Goal: Communication & Community: Answer question/provide support

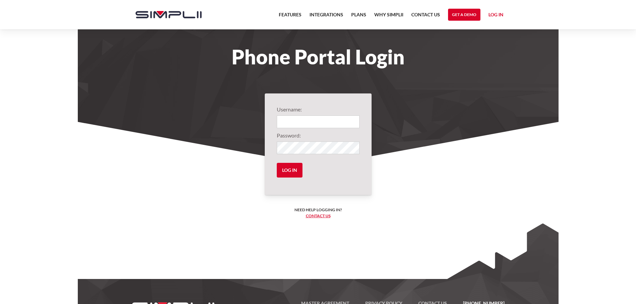
click at [302, 120] on input "Login" at bounding box center [318, 121] width 83 height 13
type input "1004@buckinsurance"
click at [289, 171] on input "Log in" at bounding box center [290, 170] width 26 height 15
click at [290, 168] on input "Log in" at bounding box center [290, 170] width 26 height 15
click at [493, 17] on link "Log in" at bounding box center [495, 16] width 15 height 10
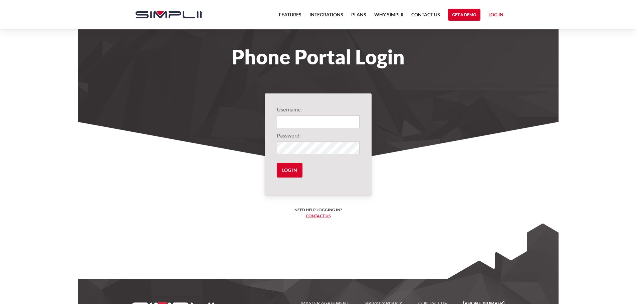
click at [500, 13] on link "Log in" at bounding box center [495, 16] width 15 height 10
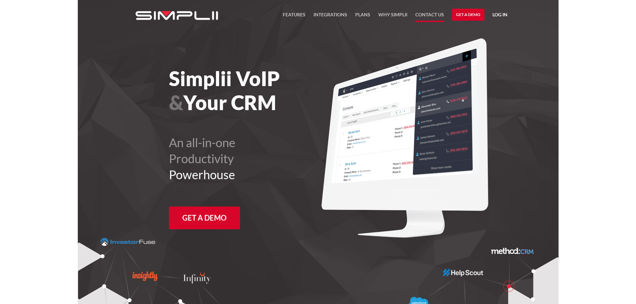
click at [431, 14] on link "Contact US" at bounding box center [429, 16] width 29 height 11
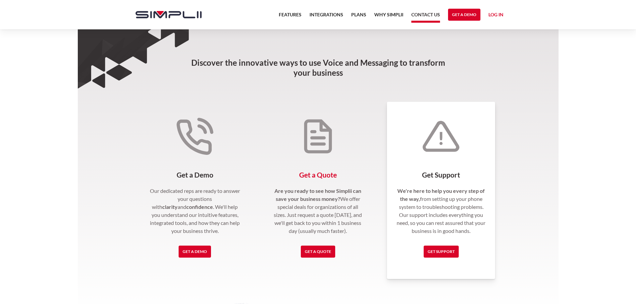
scroll to position [67, 0]
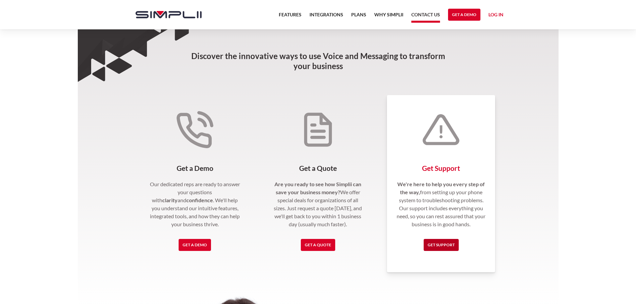
click at [445, 242] on link "Get Support" at bounding box center [441, 245] width 35 height 12
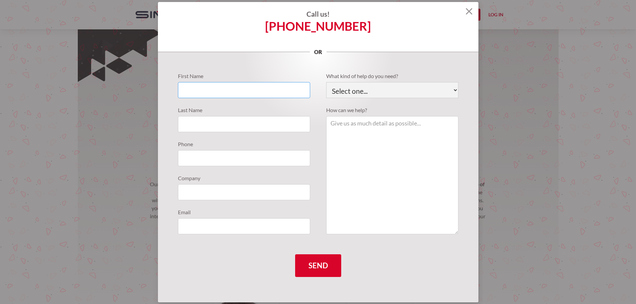
click at [213, 86] on input "Support Requests" at bounding box center [244, 90] width 132 height 16
type input "[PERSON_NAME]"
type input "Buck"
type input "2083652160"
type input "[DOMAIN_NAME]"
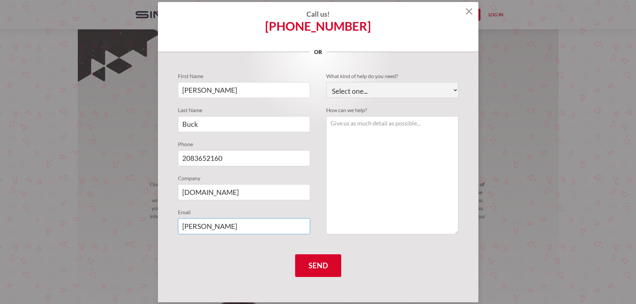
type input "[PERSON_NAME][EMAIL_ADDRESS][DOMAIN_NAME]"
click at [375, 86] on select "Select one... Technical Support Fusion App Support Sales Billing" at bounding box center [392, 90] width 132 height 16
select select "Technical Support"
click at [326, 82] on select "Select one... Technical Support Fusion App Support Sales Billing" at bounding box center [392, 90] width 132 height 16
click at [347, 137] on textarea "Support Requests" at bounding box center [392, 175] width 132 height 118
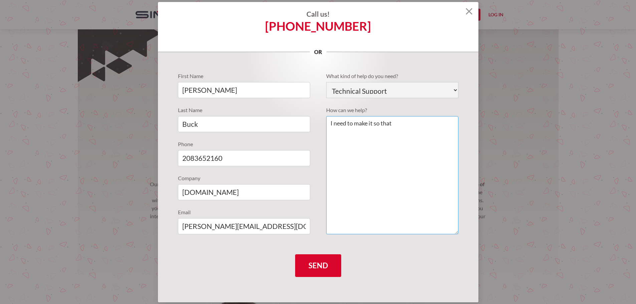
click at [414, 124] on textarea "I need to make it so that" at bounding box center [392, 175] width 132 height 118
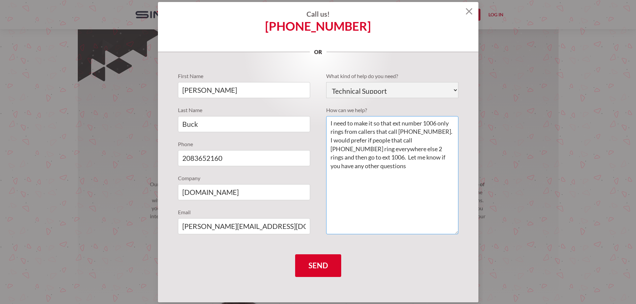
type textarea "I need to make it so that ext number 1006 only rings from callers that call [PH…"
click at [375, 91] on select "Select one... Technical Support Fusion App Support Sales Billing" at bounding box center [392, 90] width 132 height 16
click at [326, 82] on select "Select one... Technical Support Fusion App Support Sales Billing" at bounding box center [392, 90] width 132 height 16
click at [316, 266] on input "Send" at bounding box center [318, 265] width 46 height 23
type input "Please wait..."
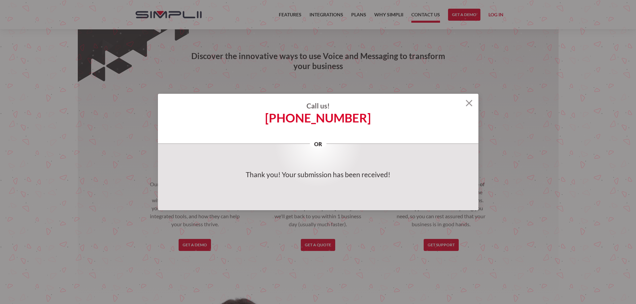
click at [469, 100] on img at bounding box center [469, 103] width 7 height 7
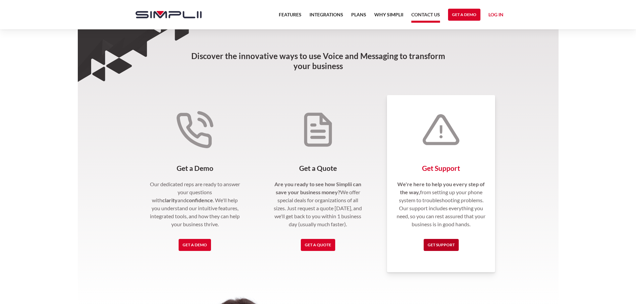
click at [439, 243] on link "Get Support" at bounding box center [441, 245] width 35 height 12
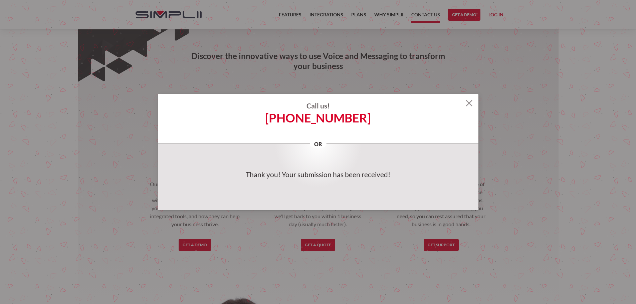
click at [465, 101] on div "Call us! [PHONE_NUMBER] or" at bounding box center [318, 119] width 320 height 50
click at [319, 72] on section "Call us! [PHONE_NUMBER] or First Name [PERSON_NAME] Name [PERSON_NAME] Phone [P…" at bounding box center [318, 152] width 636 height 304
